Goal: Check status

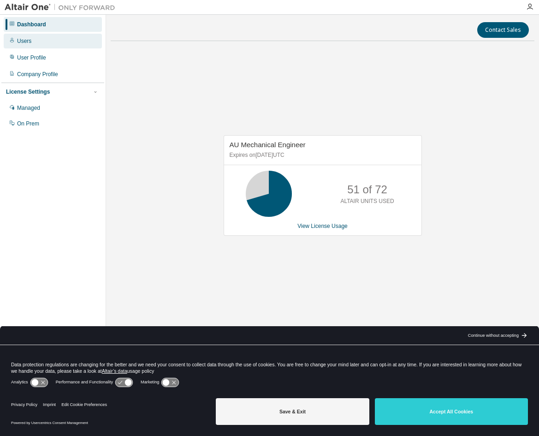
click at [28, 38] on div "Users" at bounding box center [24, 40] width 14 height 7
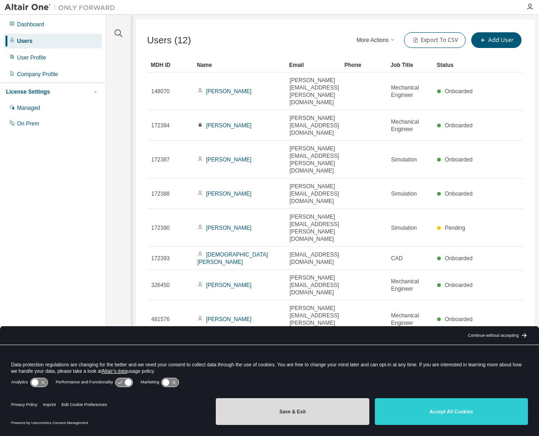
click at [282, 411] on button "Save & Exit" at bounding box center [292, 411] width 153 height 27
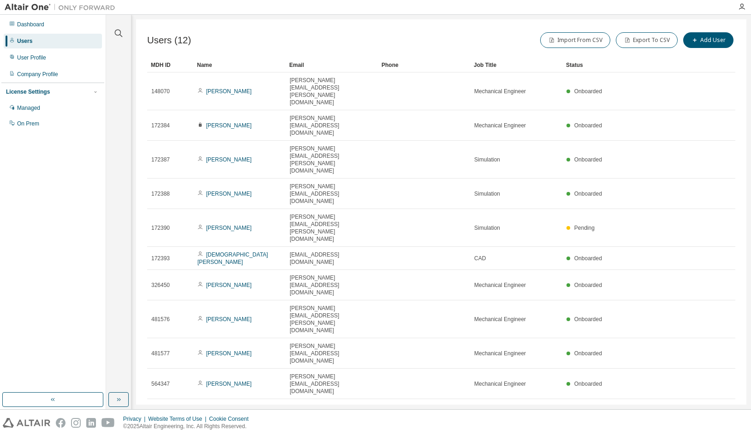
click at [29, 36] on div "Users" at bounding box center [53, 41] width 98 height 15
click at [32, 23] on div "Dashboard" at bounding box center [30, 24] width 27 height 7
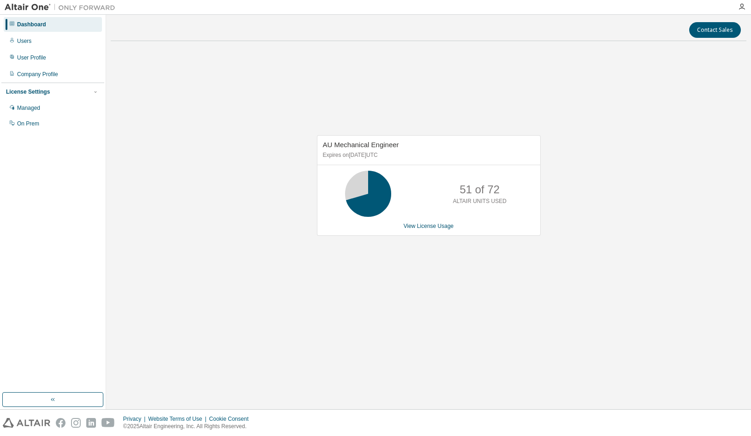
click at [428, 230] on div "AU Mechanical Engineer Expires on [DATE] UTC 51 of 72 ALTAIR UNITS USED View Li…" at bounding box center [429, 185] width 224 height 101
click at [426, 223] on link "View License Usage" at bounding box center [428, 226] width 50 height 6
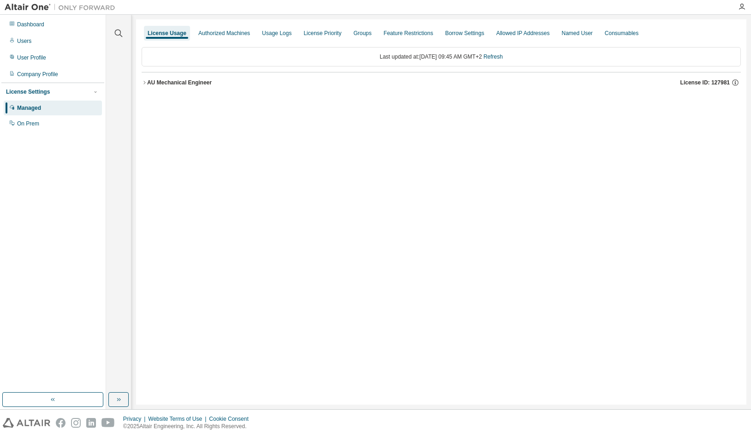
click at [149, 83] on div "AU Mechanical Engineer" at bounding box center [179, 82] width 65 height 7
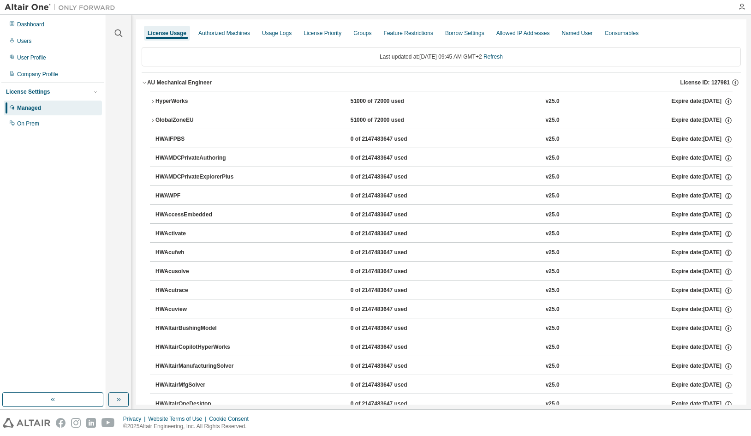
click at [152, 121] on icon "button" at bounding box center [153, 121] width 6 height 6
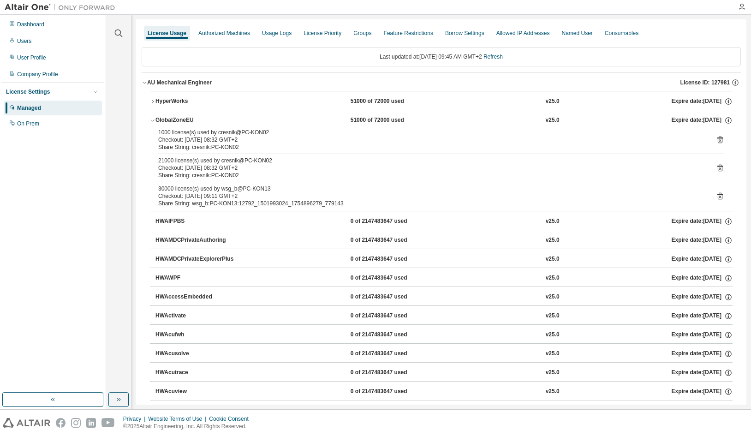
click at [154, 98] on button "HyperWorks 51000 of 72000 used v25.0 Expire date: [DATE]" at bounding box center [441, 101] width 582 height 20
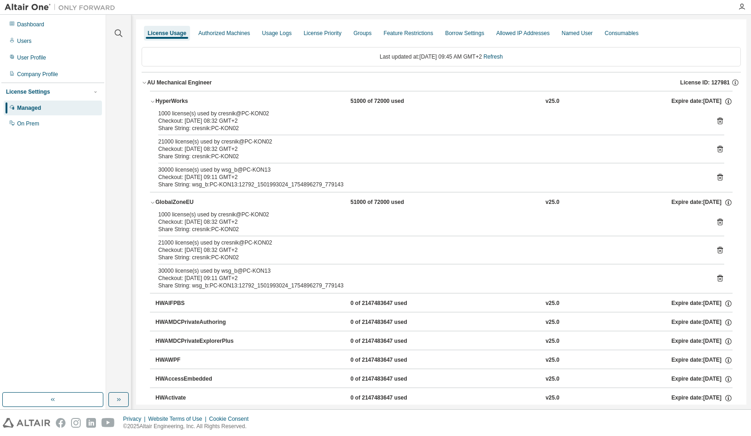
click at [162, 31] on div "License Usage" at bounding box center [167, 33] width 39 height 7
click at [503, 59] on link "Refresh" at bounding box center [492, 56] width 19 height 6
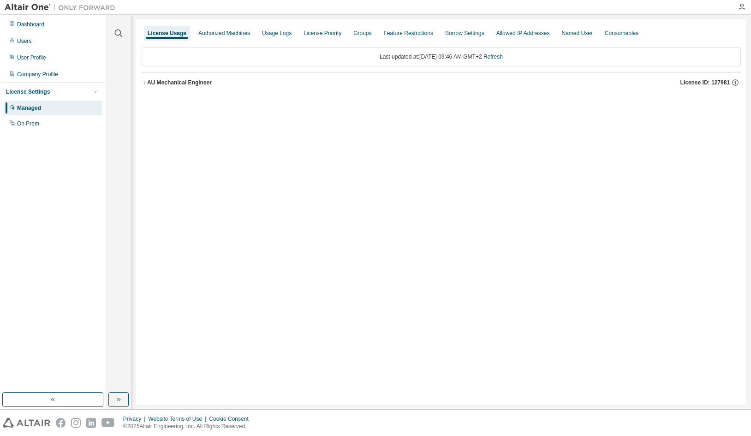
click at [146, 82] on icon "button" at bounding box center [145, 83] width 6 height 6
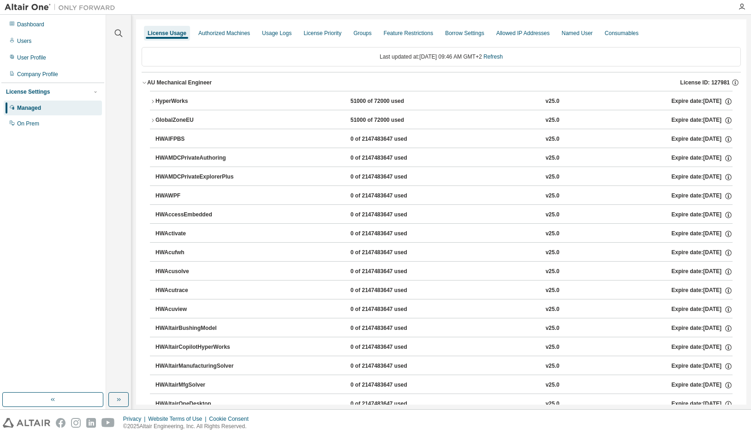
click at [153, 121] on icon "button" at bounding box center [153, 121] width 6 height 6
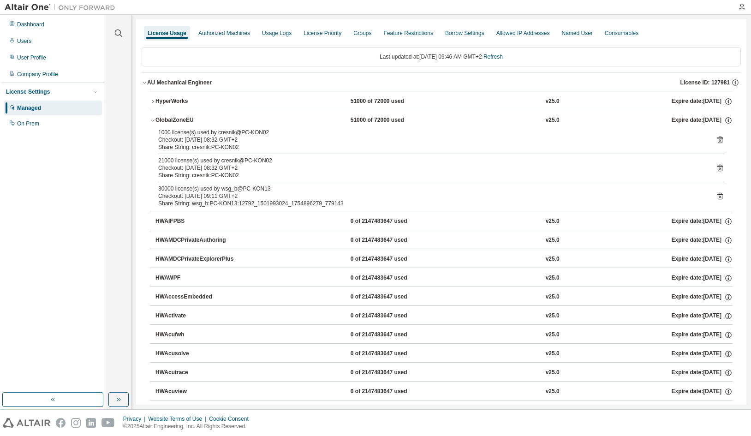
click at [154, 97] on button "HyperWorks 51000 of 72000 used v25.0 Expire date: [DATE]" at bounding box center [441, 101] width 582 height 20
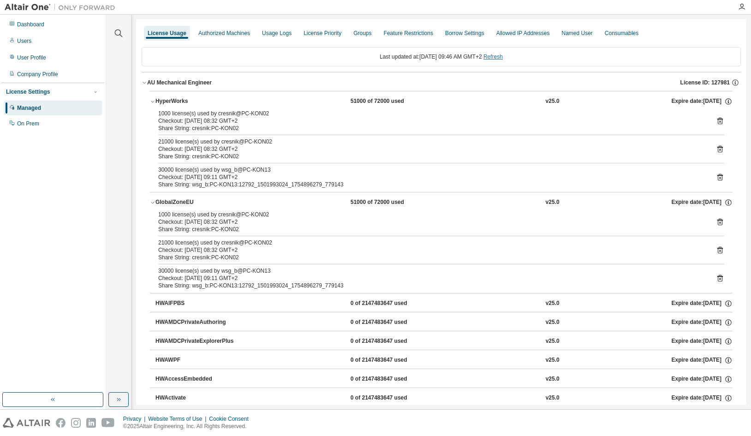
click at [499, 55] on link "Refresh" at bounding box center [492, 56] width 19 height 6
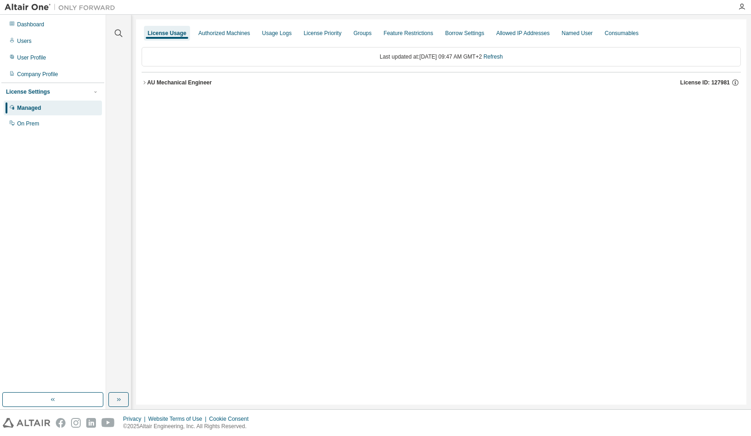
click at [146, 81] on icon "button" at bounding box center [145, 83] width 6 height 6
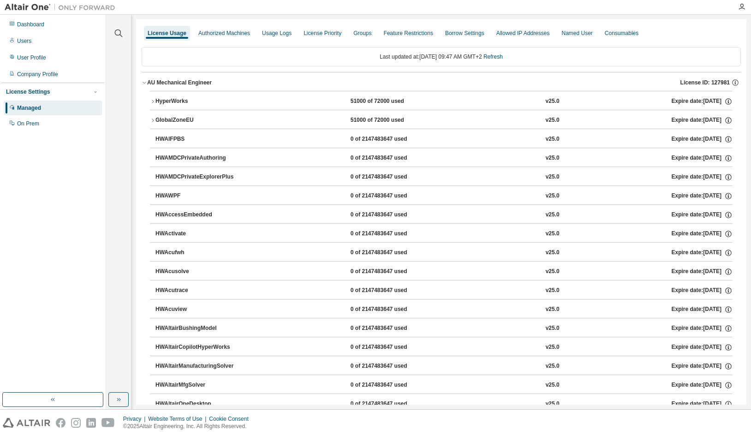
click at [151, 100] on icon "button" at bounding box center [153, 102] width 6 height 6
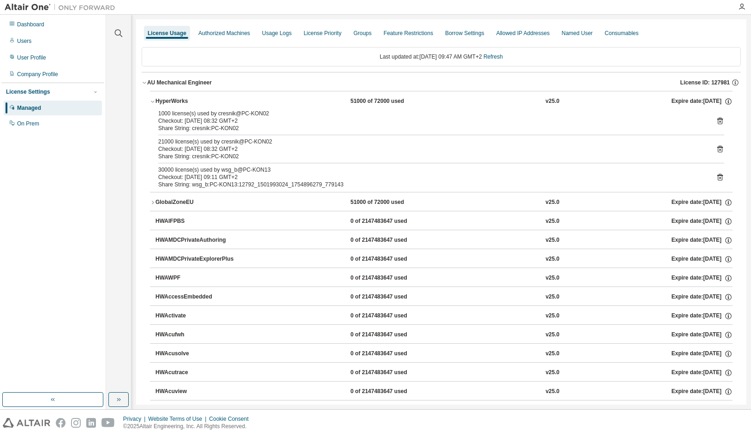
click at [213, 175] on div "Checkout: [DATE] 09:11 GMT+2" at bounding box center [430, 176] width 544 height 7
click at [539, 175] on icon at bounding box center [720, 177] width 6 height 7
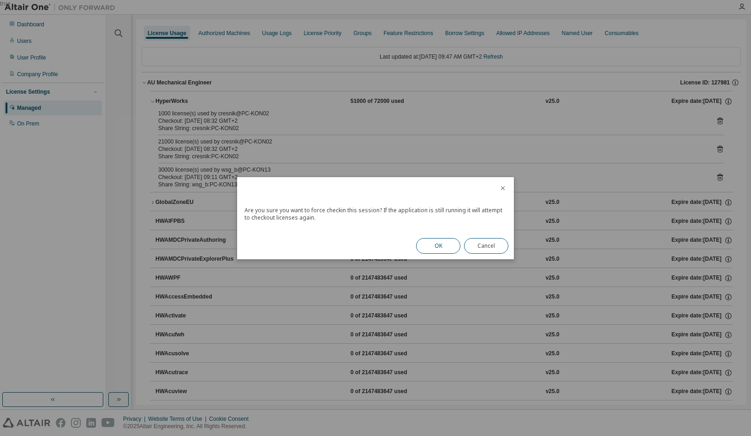
click at [438, 247] on button "OK" at bounding box center [438, 246] width 44 height 16
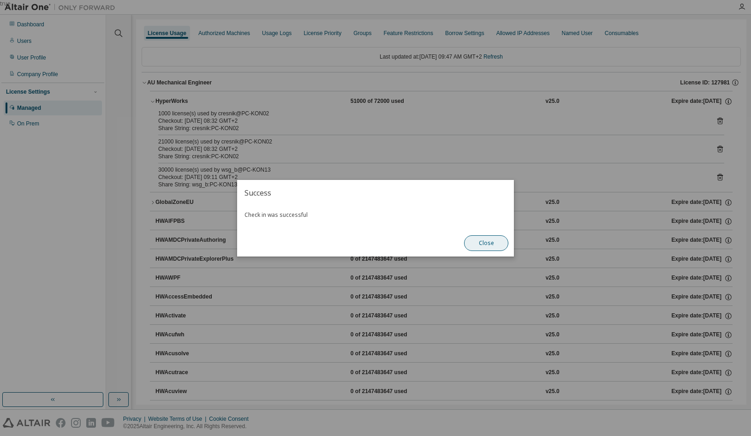
click at [488, 242] on button "Close" at bounding box center [486, 243] width 44 height 16
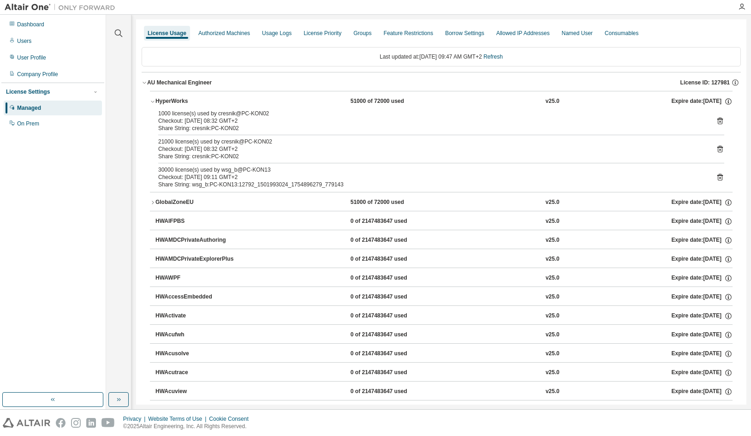
click at [151, 202] on icon "button" at bounding box center [153, 203] width 6 height 6
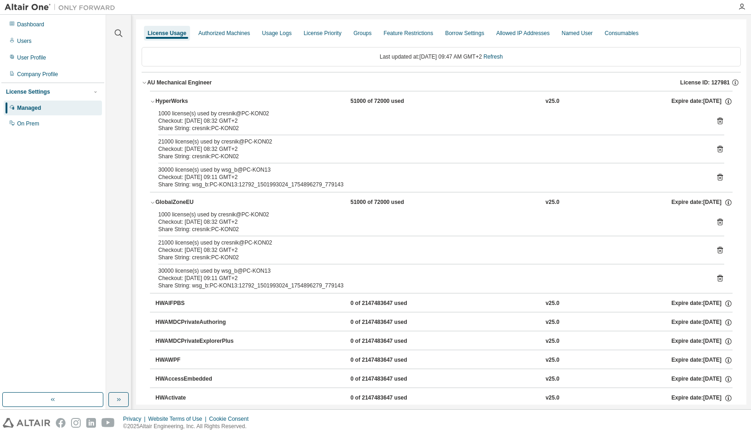
click at [539, 278] on icon at bounding box center [719, 279] width 2 height 2
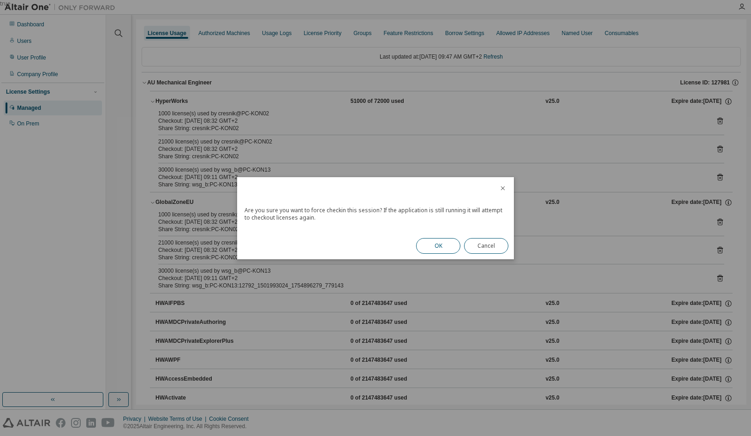
click at [432, 245] on button "OK" at bounding box center [438, 246] width 44 height 16
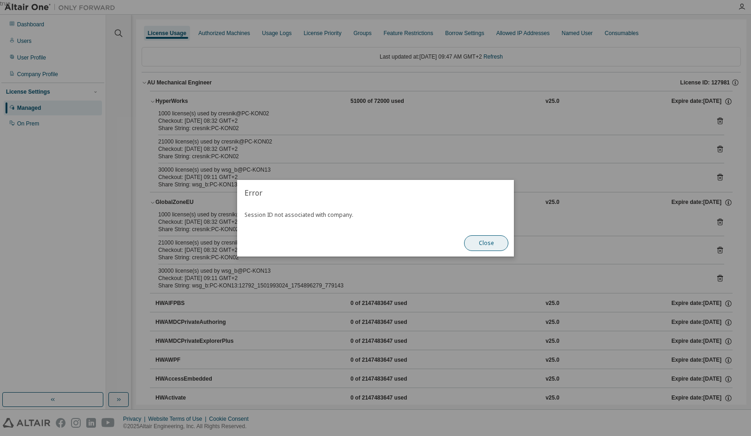
click at [493, 240] on button "Close" at bounding box center [486, 243] width 44 height 16
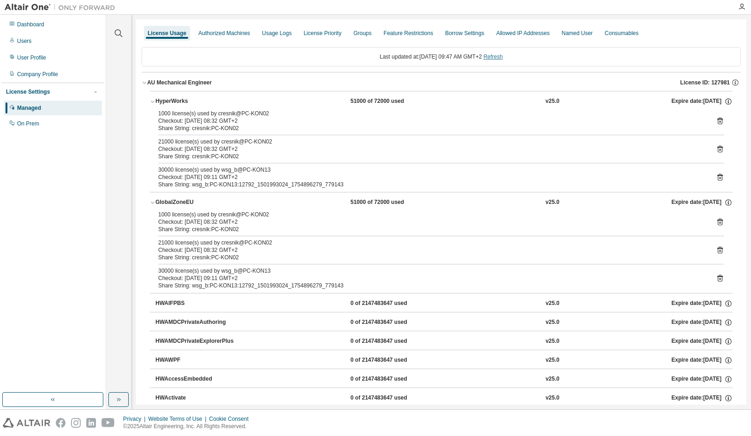
click at [502, 58] on link "Refresh" at bounding box center [492, 56] width 19 height 6
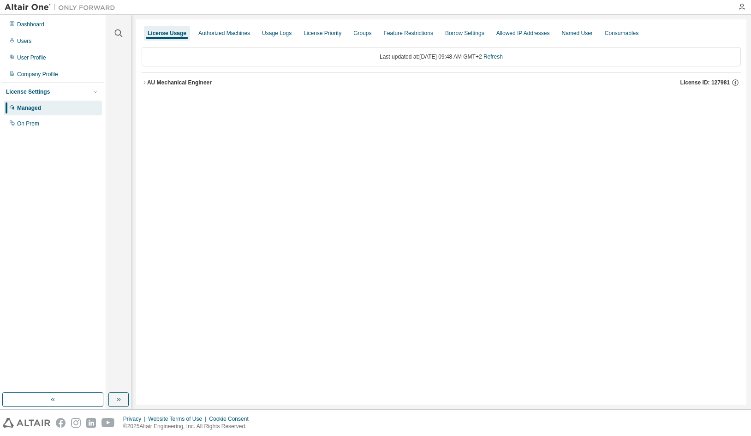
click at [145, 83] on icon "button" at bounding box center [144, 82] width 2 height 3
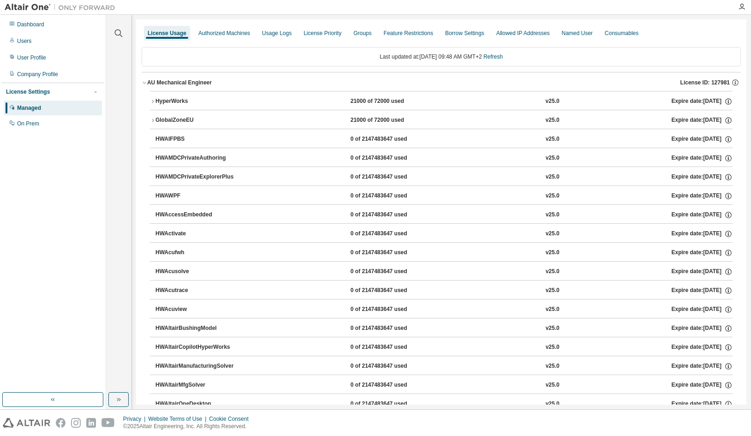
click at [154, 98] on button "HyperWorks 21000 of 72000 used v25.0 Expire date: [DATE]" at bounding box center [441, 101] width 582 height 20
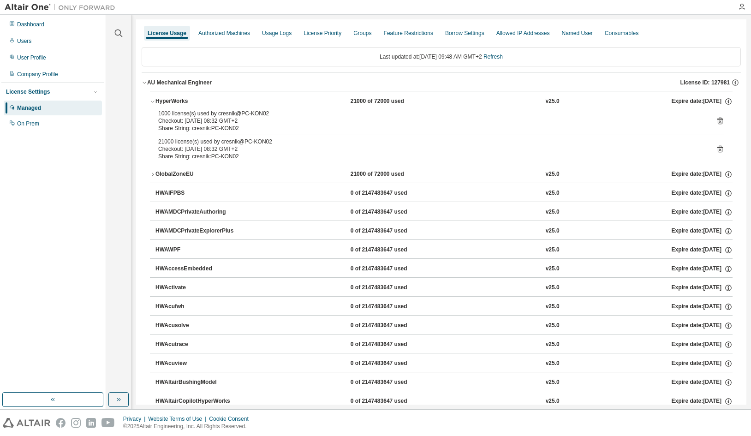
click at [155, 175] on icon "button" at bounding box center [153, 175] width 6 height 6
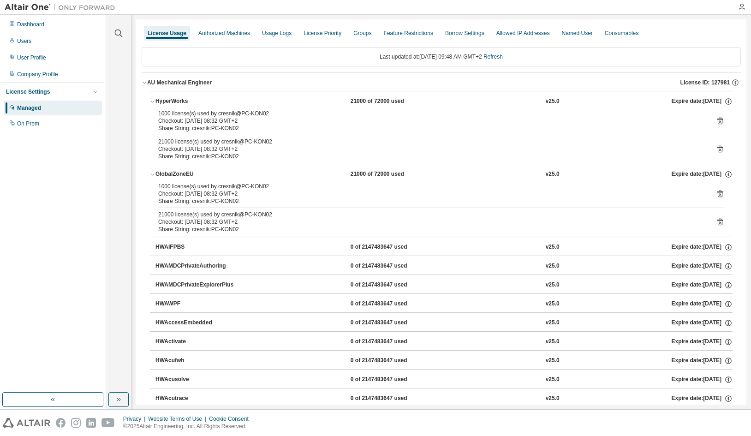
click at [155, 175] on icon "button" at bounding box center [153, 175] width 6 height 6
